Goal: Task Accomplishment & Management: Manage account settings

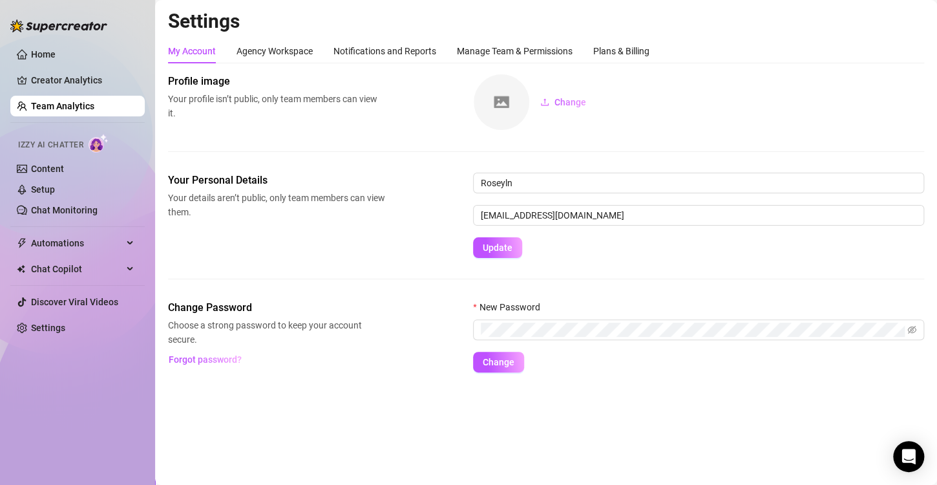
click at [77, 107] on link "Team Analytics" at bounding box center [62, 106] width 63 height 10
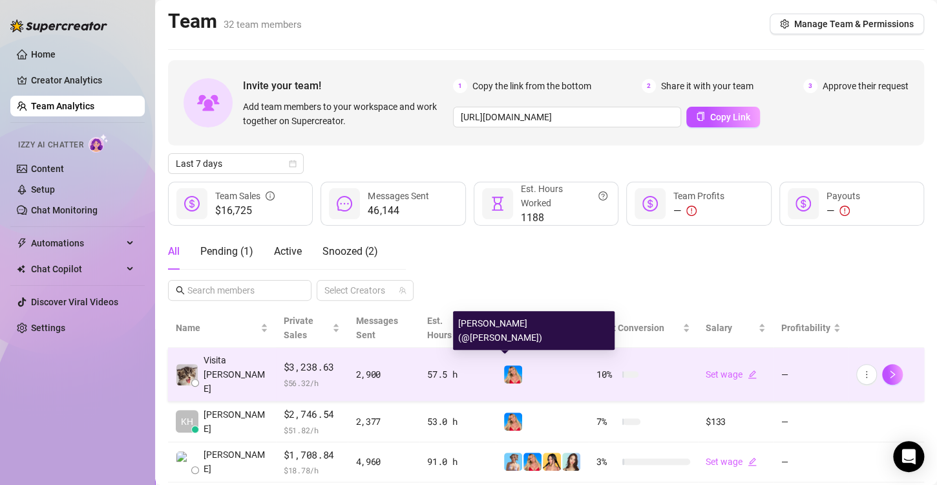
click at [504, 371] on img at bounding box center [513, 374] width 18 height 18
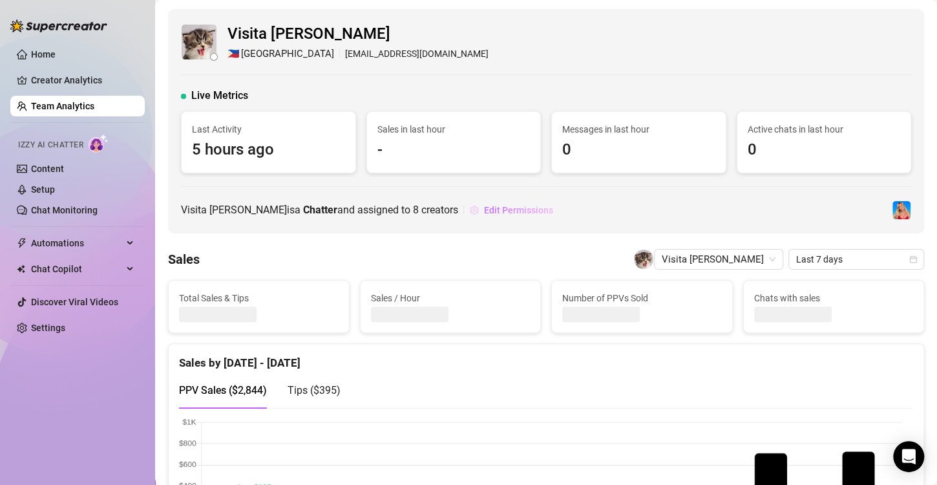
click at [495, 213] on span "Edit Permissions" at bounding box center [518, 210] width 69 height 10
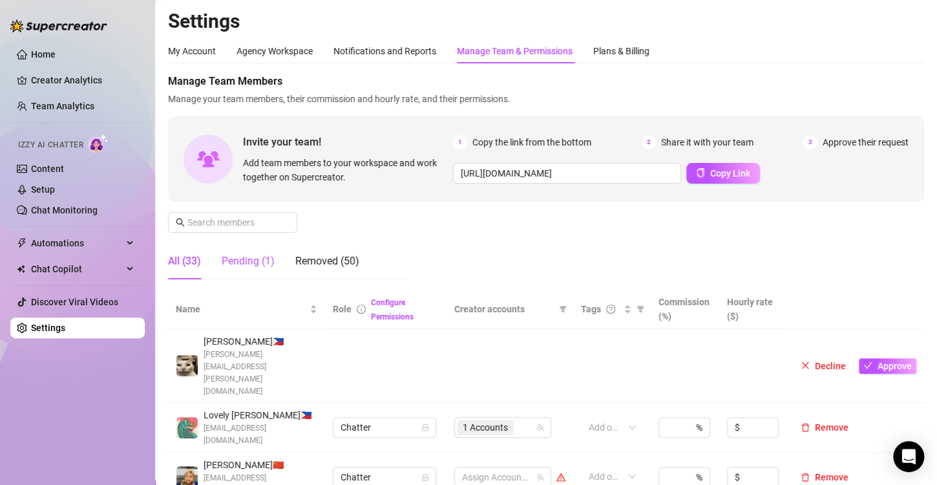
click at [253, 264] on div "Pending (1)" at bounding box center [248, 261] width 53 height 16
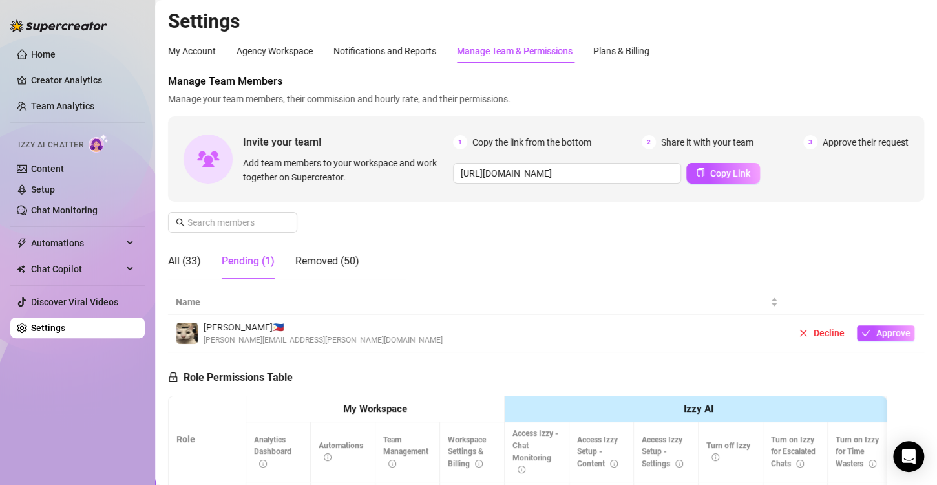
scroll to position [65, 0]
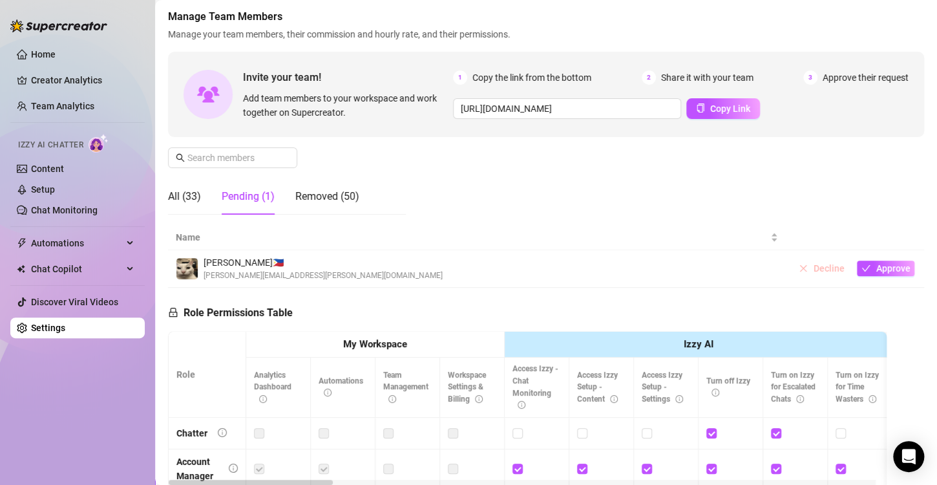
click at [822, 269] on span "Decline" at bounding box center [828, 268] width 31 height 10
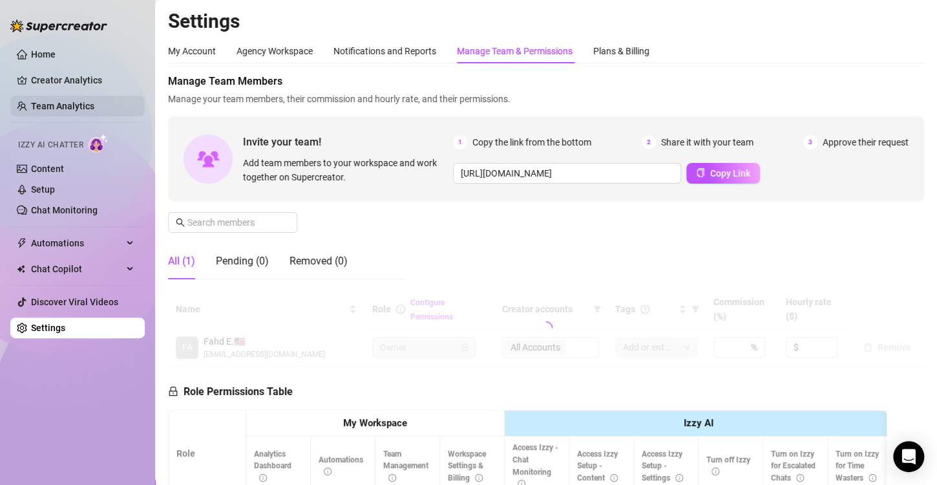
click at [81, 106] on link "Team Analytics" at bounding box center [62, 106] width 63 height 10
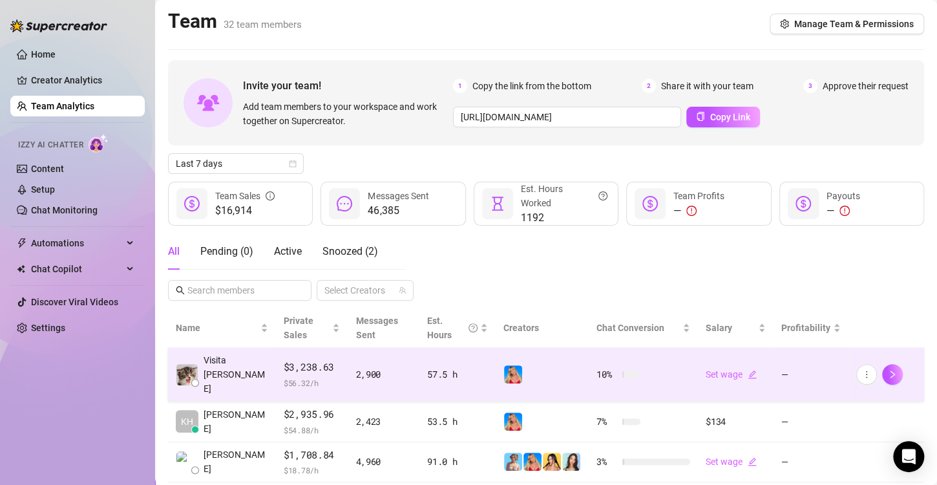
click at [504, 370] on img at bounding box center [513, 374] width 18 height 18
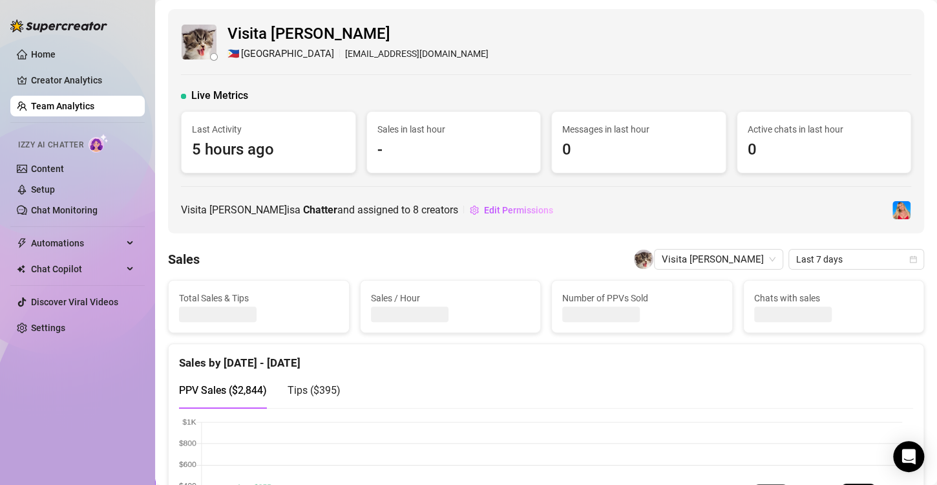
click at [498, 222] on div "Visita Renz Edward 🇵🇭 Manila renzvisita24@gmail.com Live Metrics Last Activity …" at bounding box center [546, 121] width 756 height 224
click at [500, 211] on span "Edit Permissions" at bounding box center [518, 210] width 69 height 10
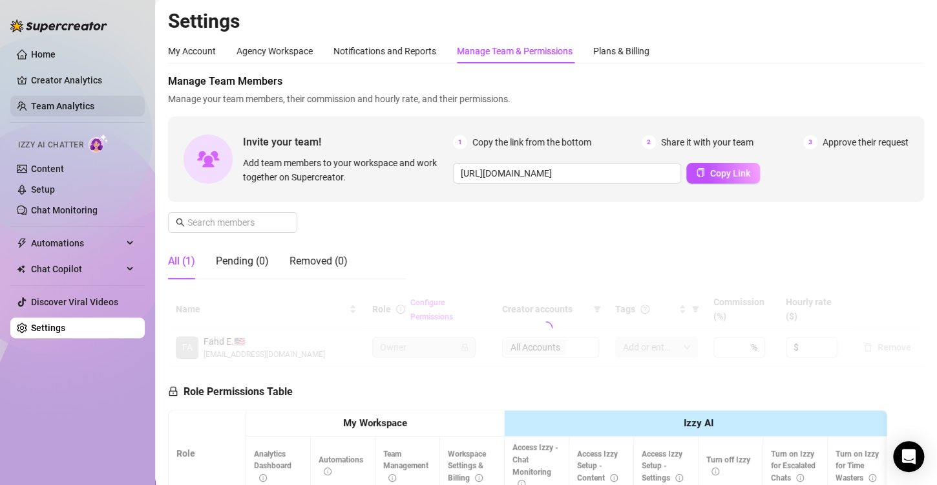
click at [82, 101] on link "Team Analytics" at bounding box center [62, 106] width 63 height 10
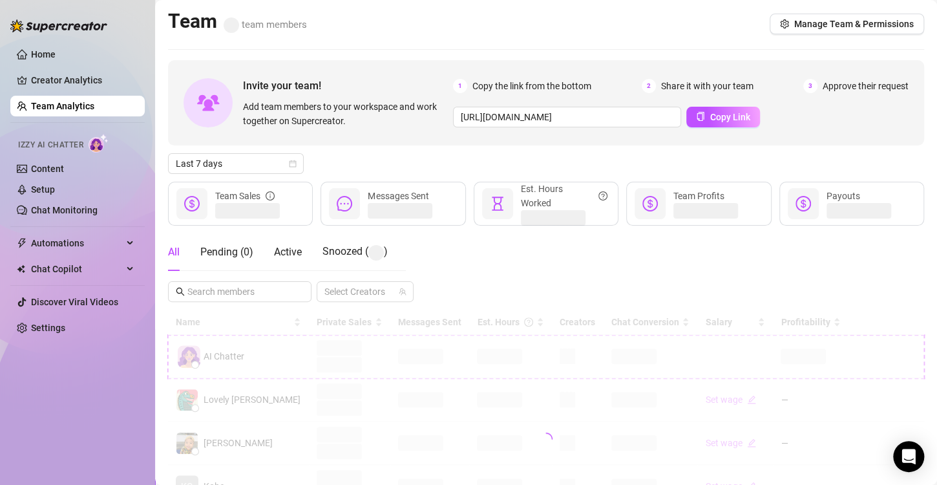
scroll to position [129, 0]
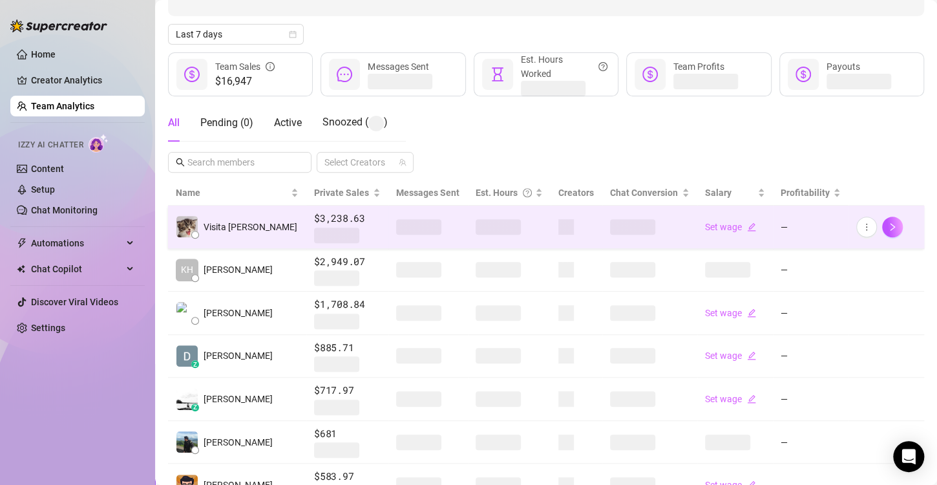
click at [476, 230] on span at bounding box center [498, 227] width 45 height 16
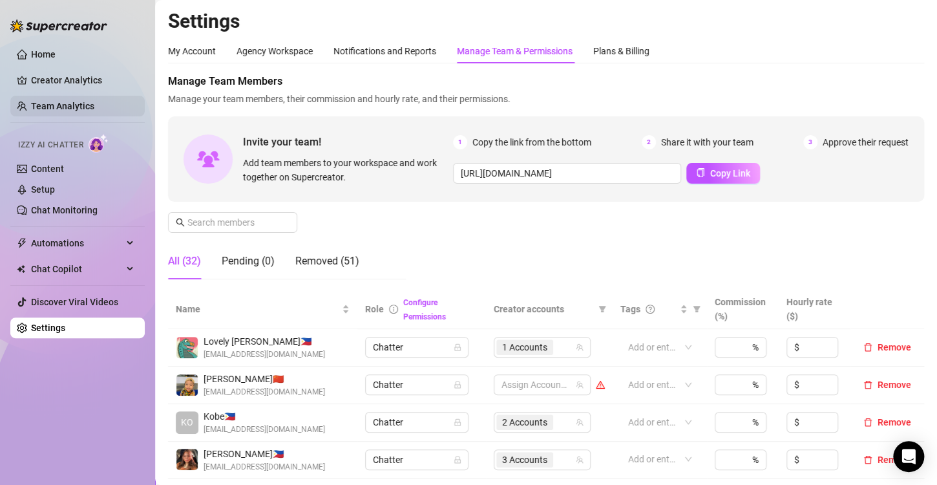
click at [82, 107] on link "Team Analytics" at bounding box center [62, 106] width 63 height 10
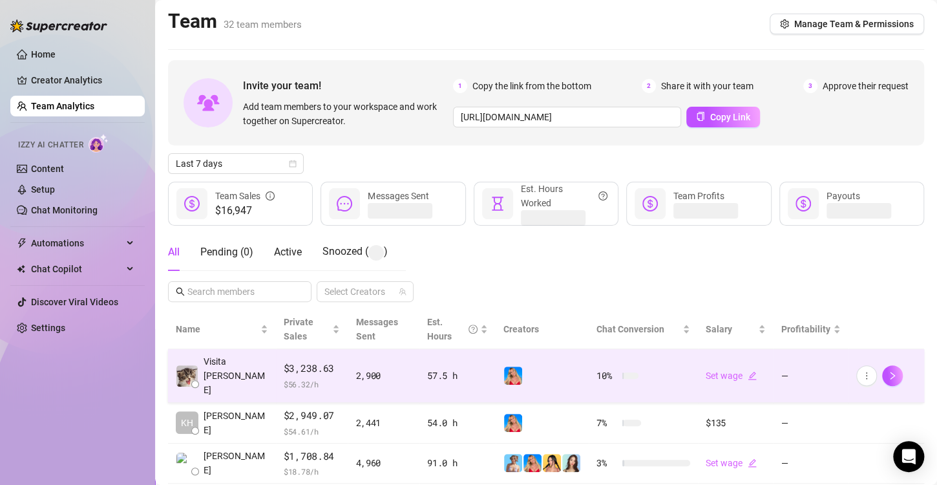
click at [504, 366] on img at bounding box center [513, 375] width 18 height 18
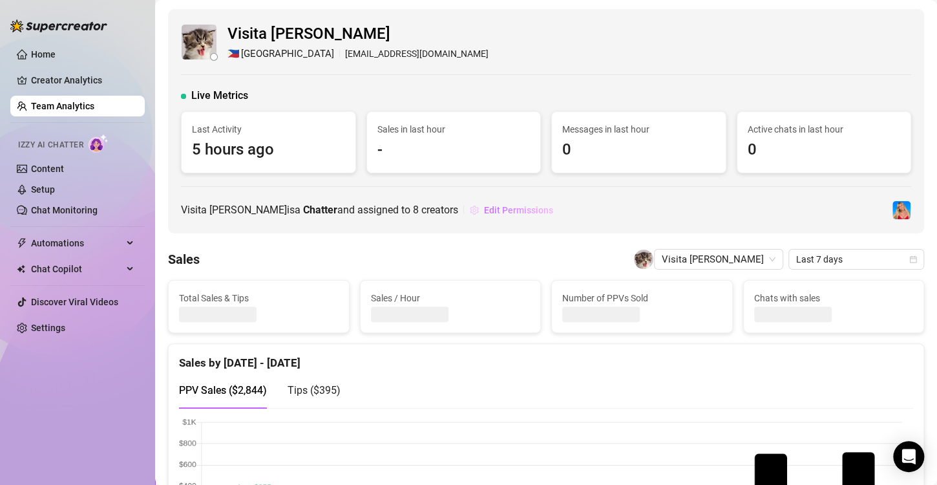
click at [509, 208] on span "Edit Permissions" at bounding box center [518, 210] width 69 height 10
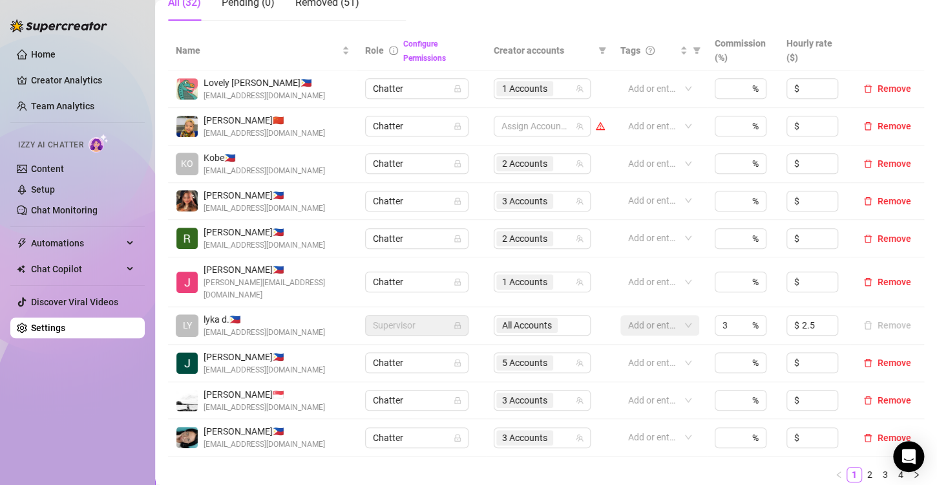
scroll to position [323, 0]
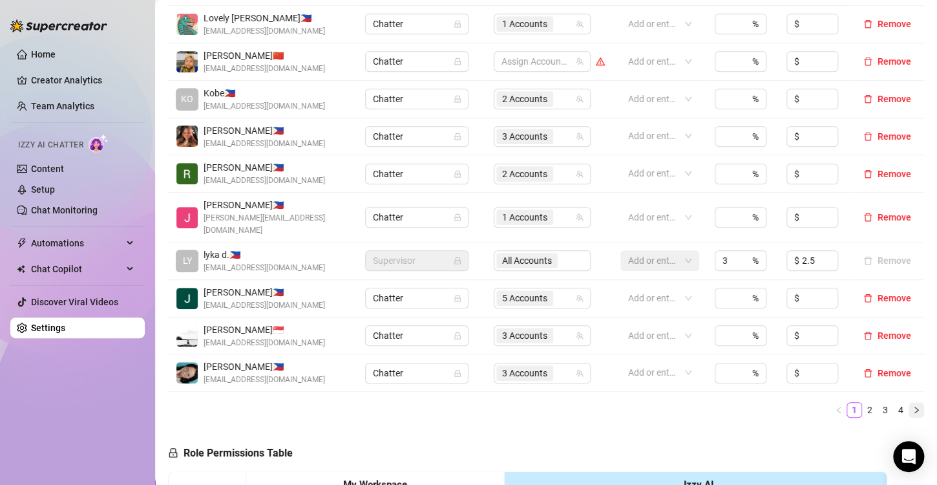
click at [909, 402] on button "button" at bounding box center [917, 410] width 16 height 16
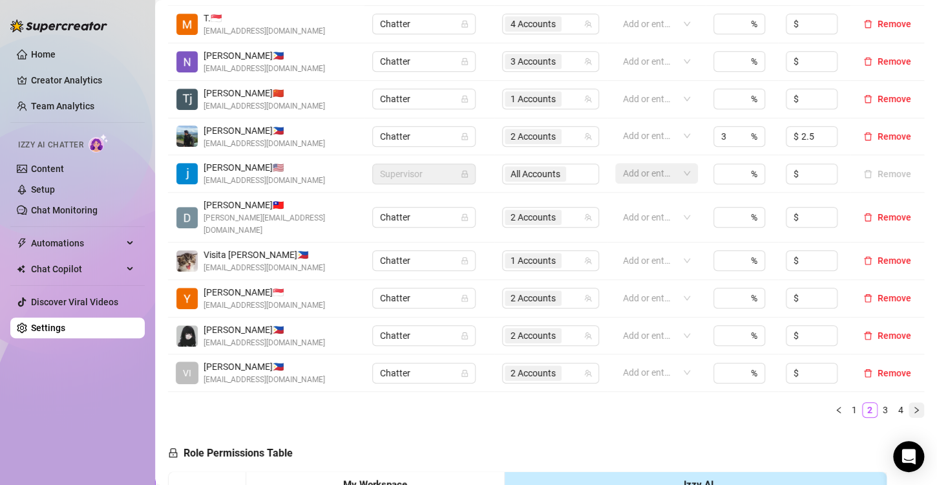
click at [913, 406] on icon "right" at bounding box center [917, 410] width 8 height 8
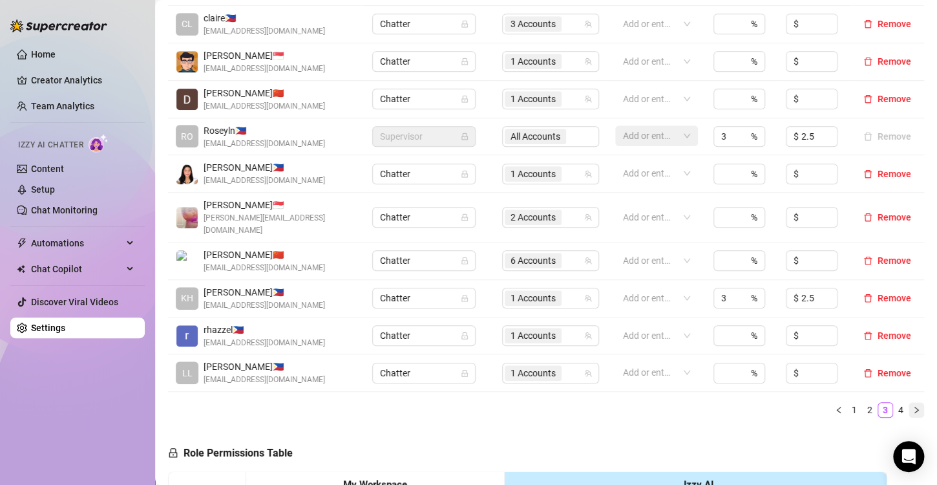
click at [909, 402] on button "button" at bounding box center [917, 410] width 16 height 16
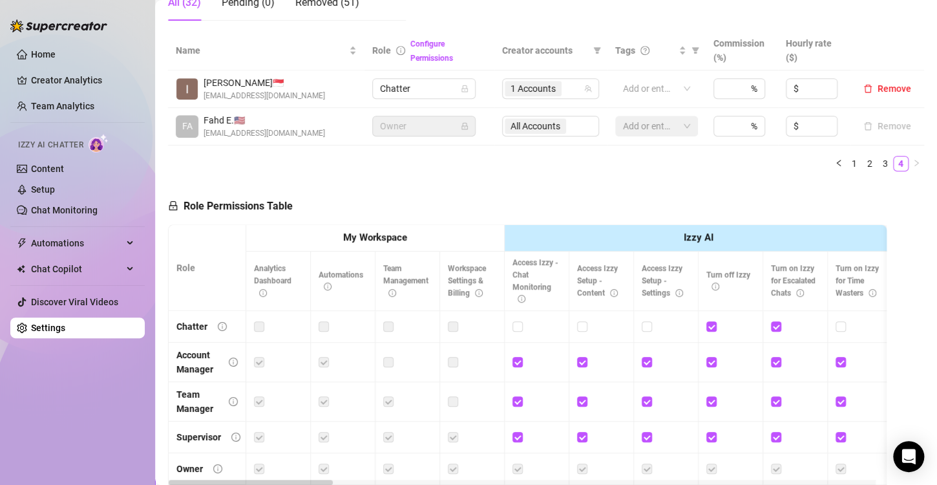
scroll to position [129, 0]
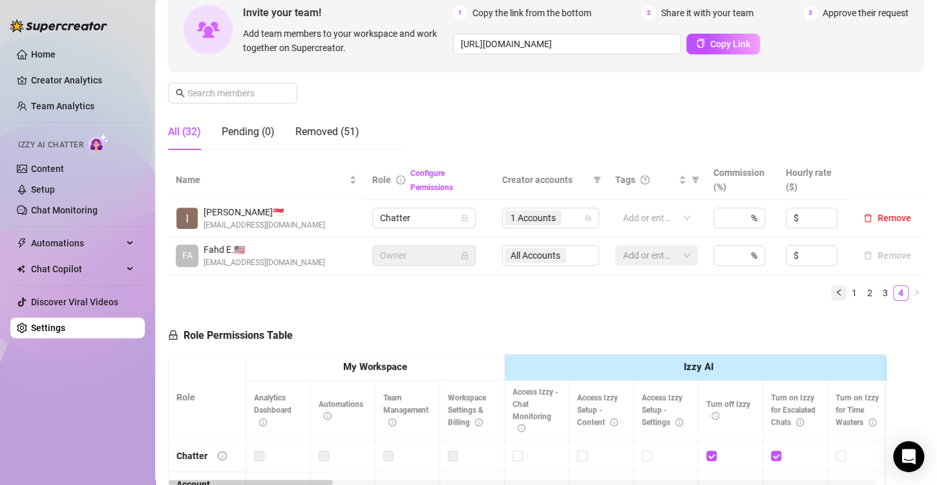
click at [835, 292] on icon "left" at bounding box center [839, 292] width 8 height 8
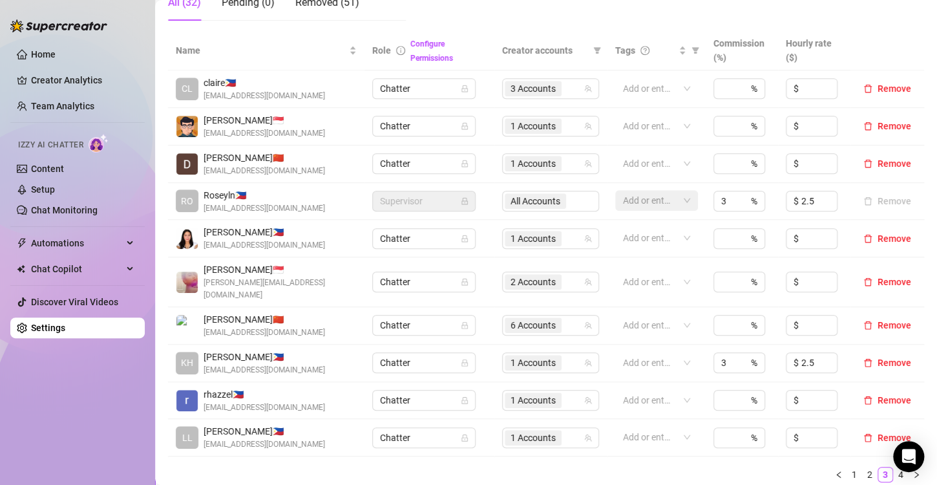
scroll to position [323, 0]
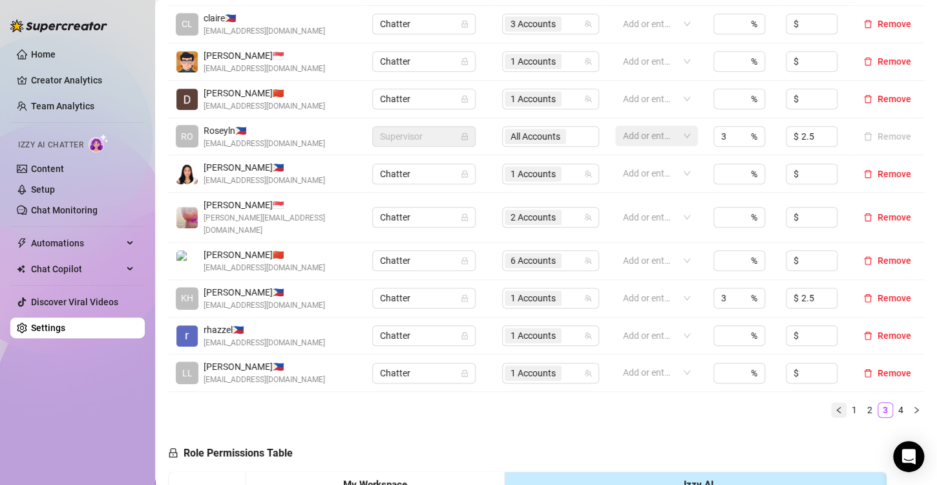
click at [835, 406] on icon "left" at bounding box center [839, 410] width 8 height 8
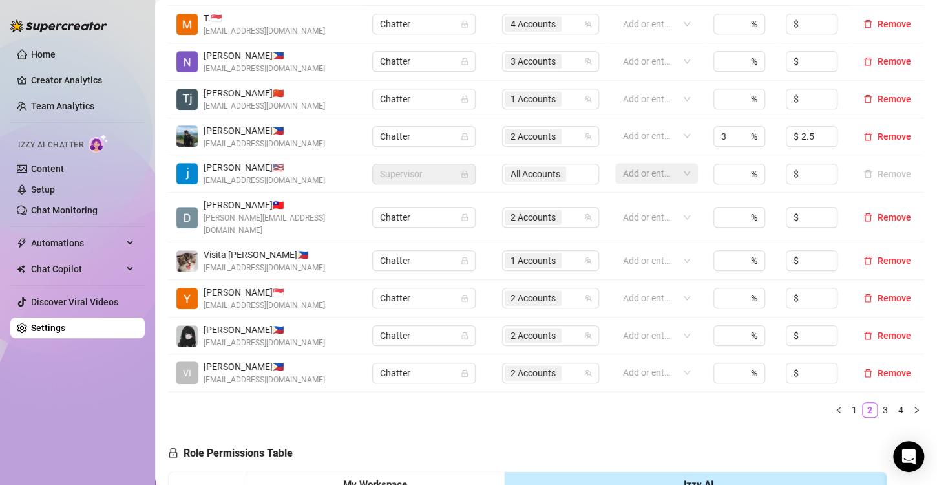
scroll to position [259, 0]
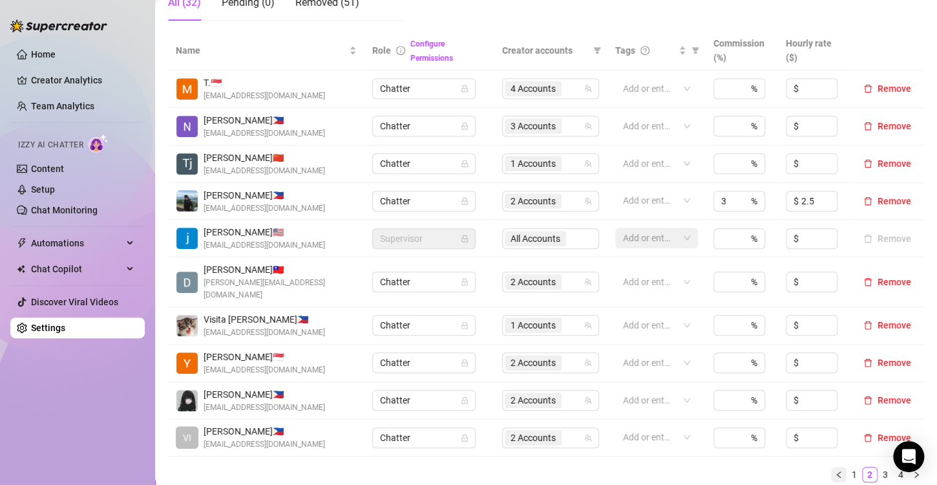
click at [835, 470] on icon "left" at bounding box center [839, 474] width 8 height 8
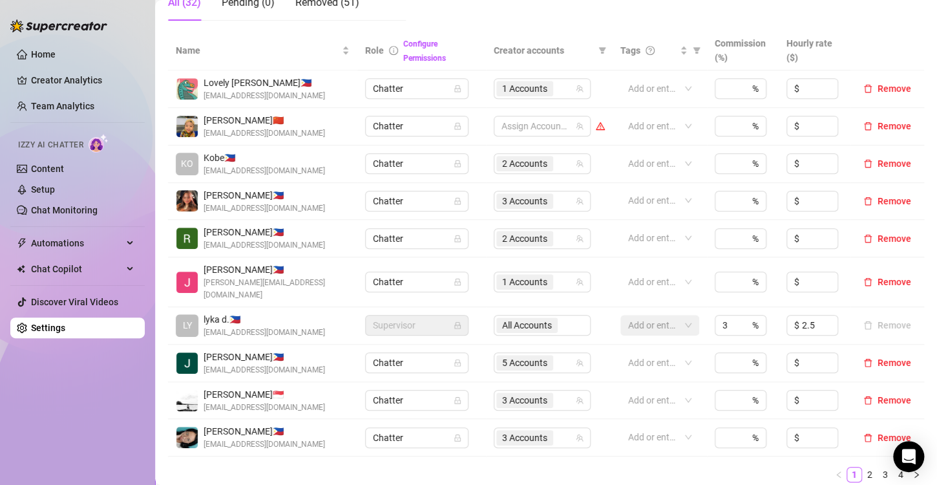
click at [379, 467] on ul "1 2 3 4" at bounding box center [546, 475] width 756 height 16
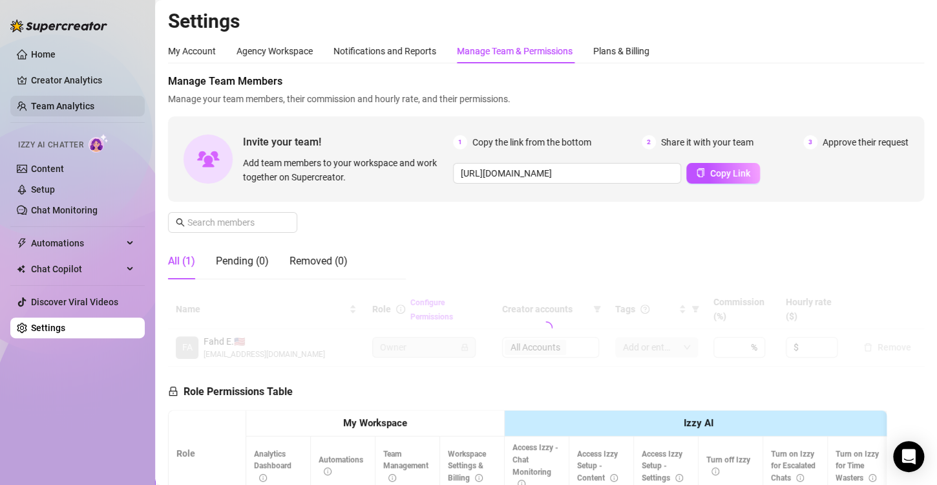
click at [87, 104] on link "Team Analytics" at bounding box center [62, 106] width 63 height 10
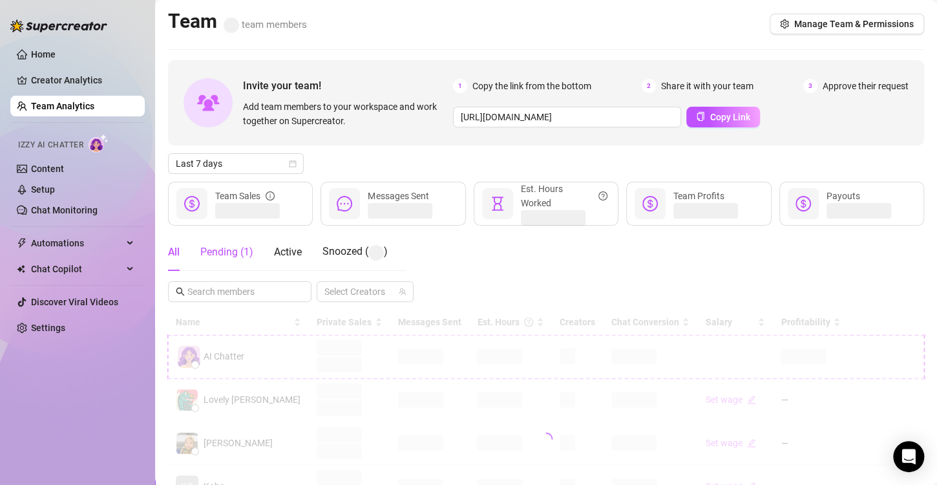
click at [240, 255] on div "Pending ( 1 )" at bounding box center [226, 252] width 53 height 16
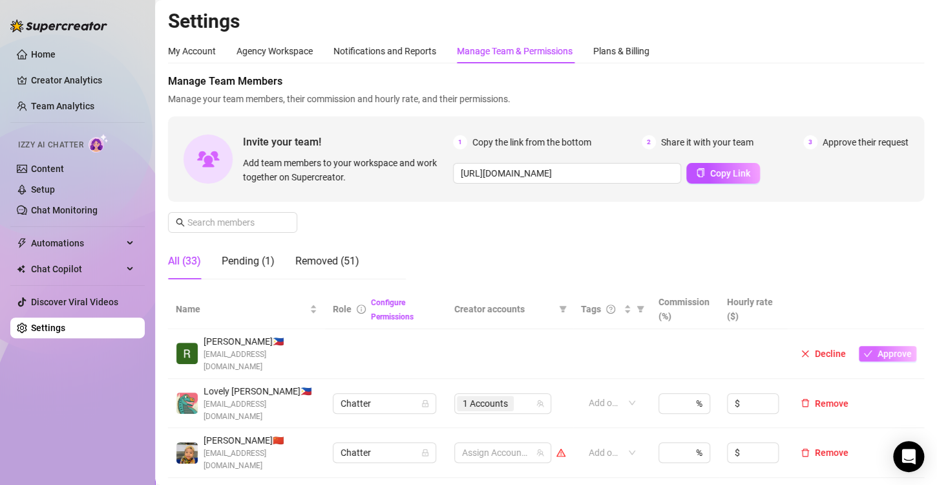
click at [878, 348] on span "Approve" at bounding box center [895, 353] width 34 height 10
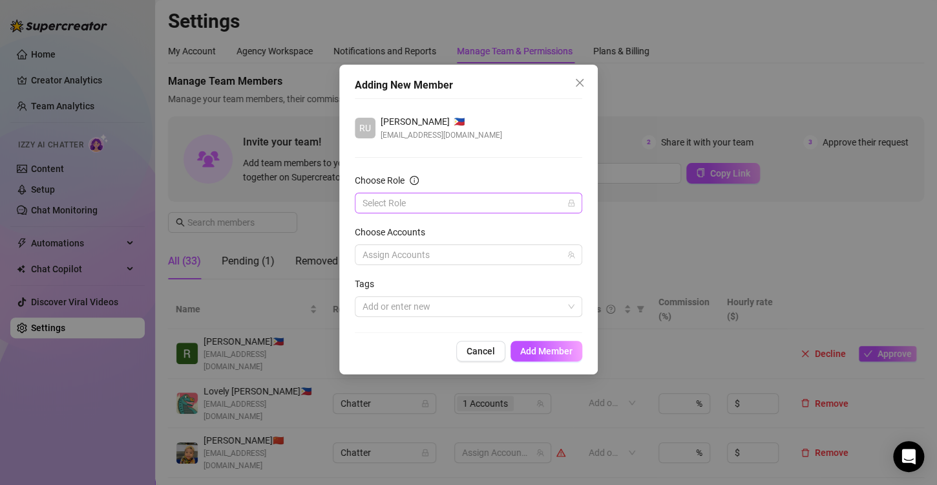
click at [377, 202] on input "Choose Role" at bounding box center [463, 202] width 200 height 19
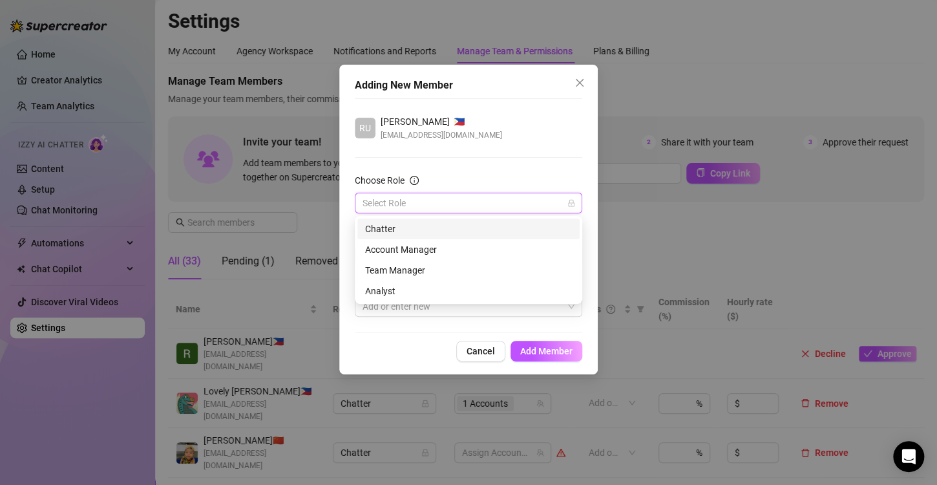
click at [394, 229] on div "Chatter" at bounding box center [468, 229] width 207 height 14
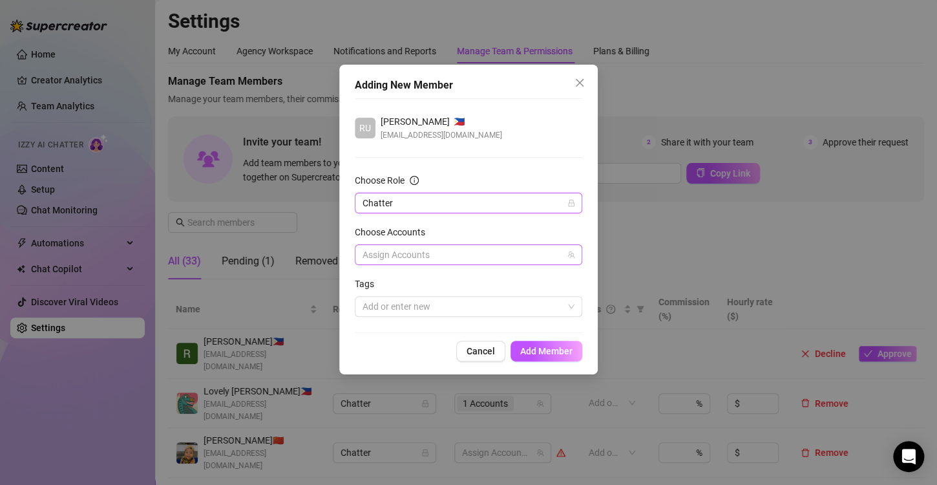
click at [434, 256] on div at bounding box center [461, 255] width 209 height 18
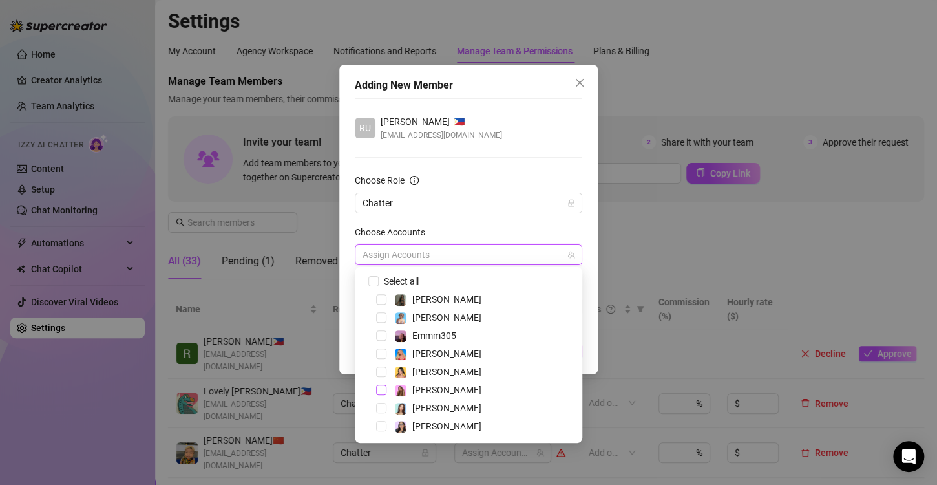
click at [381, 393] on span "Select tree node" at bounding box center [381, 390] width 10 height 10
click at [521, 125] on div "RU [PERSON_NAME] 🇵🇭 [EMAIL_ADDRESS][DOMAIN_NAME]" at bounding box center [468, 127] width 227 height 27
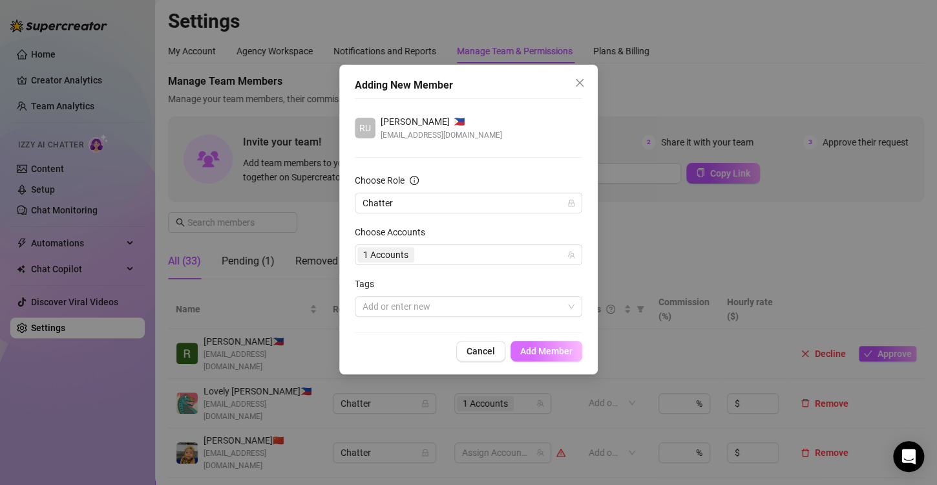
click at [532, 359] on button "Add Member" at bounding box center [547, 351] width 72 height 21
